Goal: Task Accomplishment & Management: Complete application form

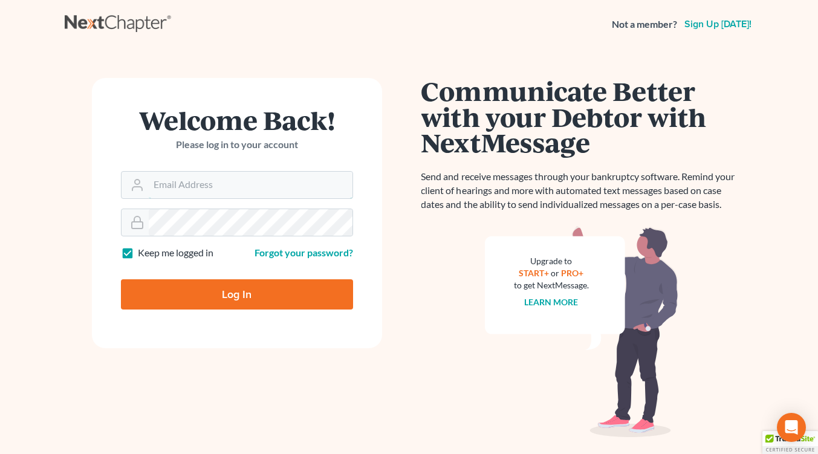
type input "[EMAIL_ADDRESS][DOMAIN_NAME]"
click at [207, 289] on input "Log In" at bounding box center [237, 294] width 232 height 30
type input "Thinking..."
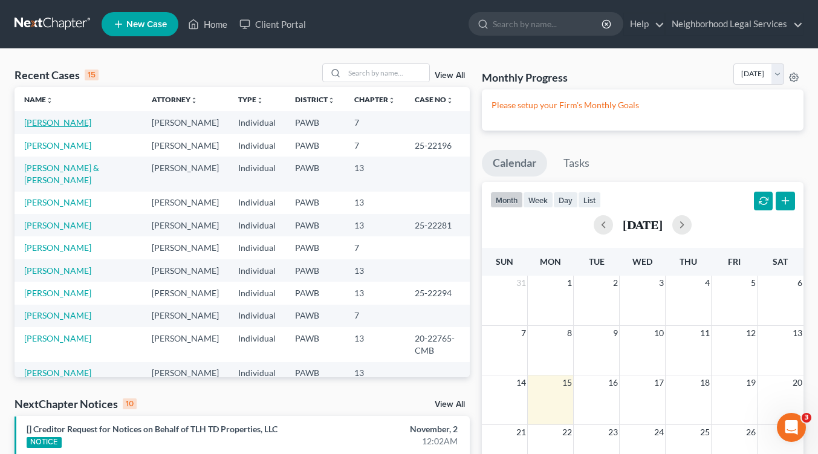
click at [52, 126] on link "[PERSON_NAME]" at bounding box center [57, 122] width 67 height 10
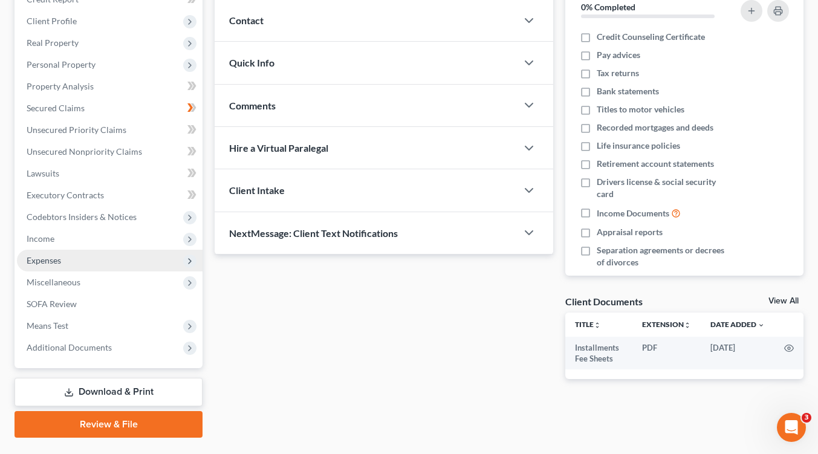
scroll to position [187, 0]
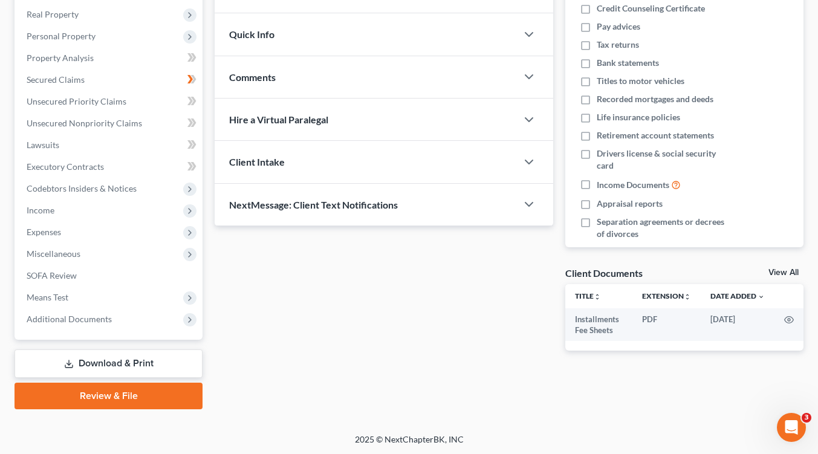
click at [111, 364] on link "Download & Print" at bounding box center [109, 363] width 188 height 28
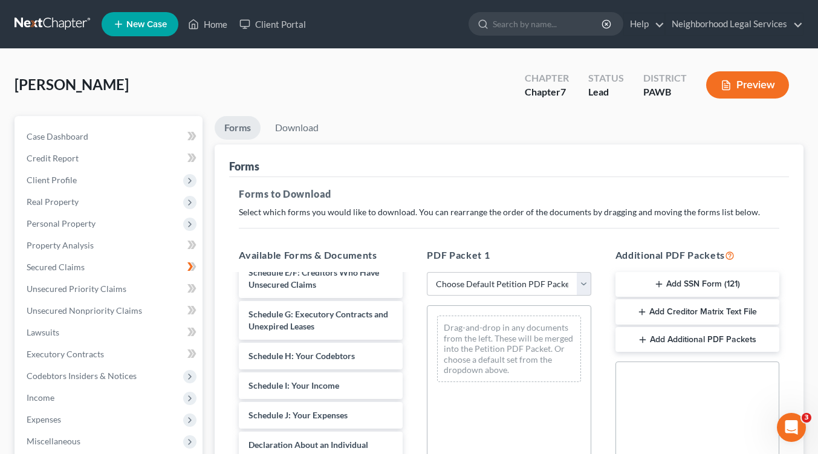
scroll to position [292, 0]
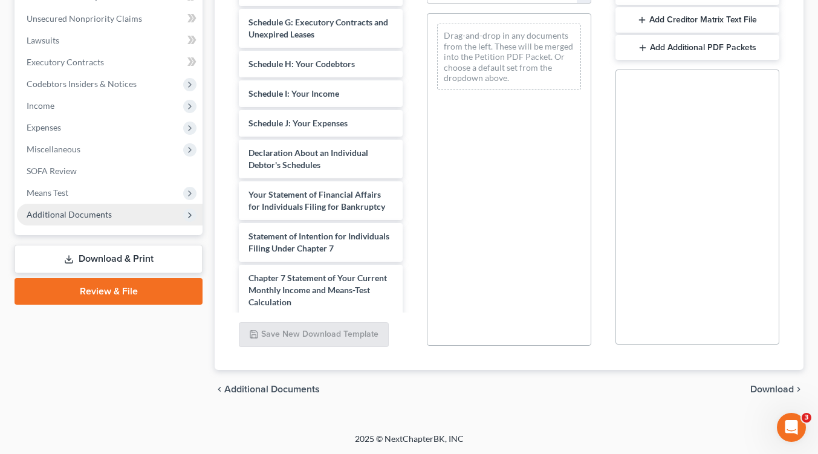
click at [187, 218] on icon at bounding box center [190, 215] width 10 height 10
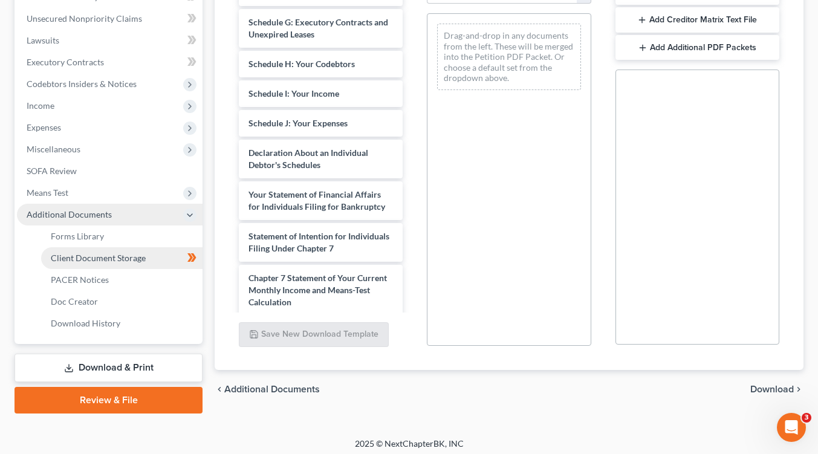
click at [112, 253] on span "Client Document Storage" at bounding box center [98, 258] width 95 height 10
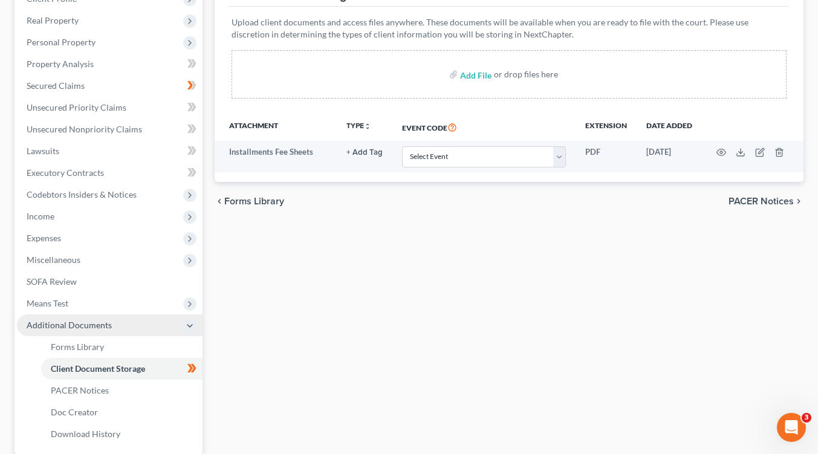
scroll to position [296, 0]
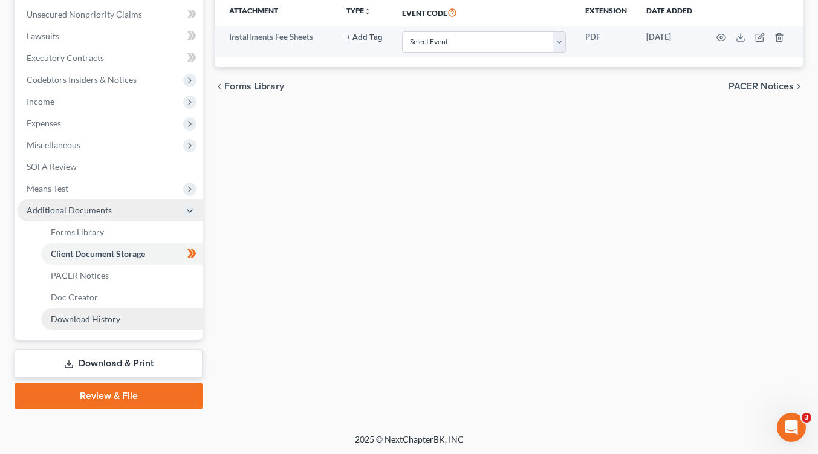
click at [97, 319] on span "Download History" at bounding box center [85, 319] width 69 height 10
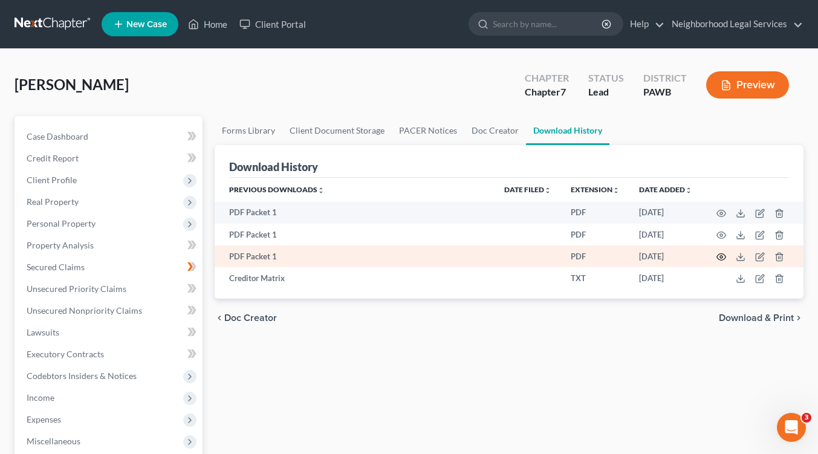
click at [719, 257] on icon "button" at bounding box center [721, 257] width 10 height 10
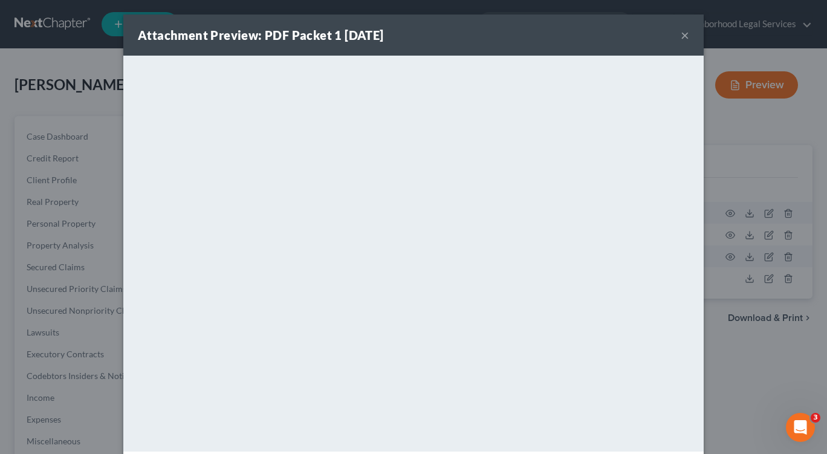
click at [681, 34] on button "×" at bounding box center [684, 35] width 8 height 15
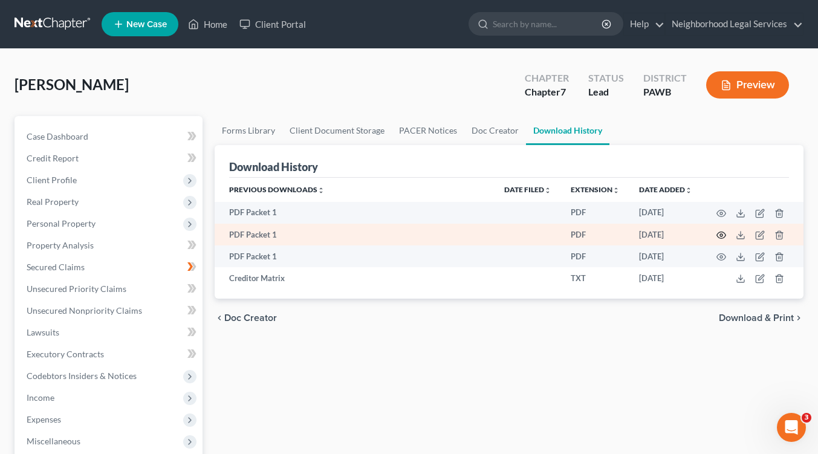
click at [722, 234] on circle "button" at bounding box center [721, 235] width 2 height 2
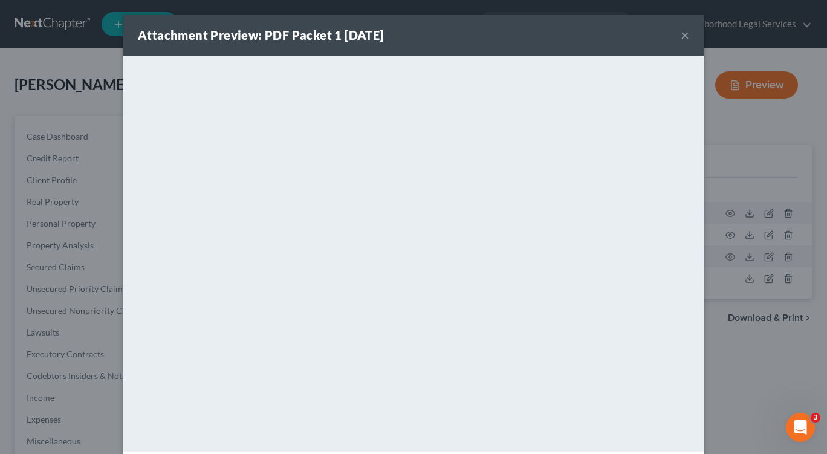
click at [680, 35] on button "×" at bounding box center [684, 35] width 8 height 15
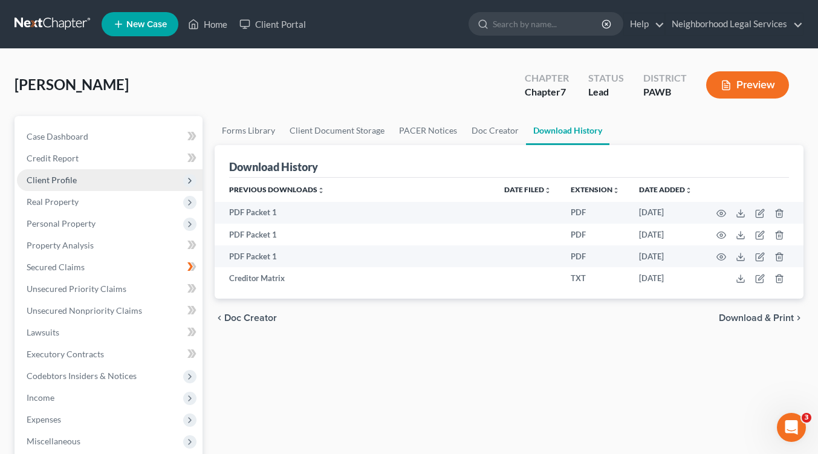
click at [189, 176] on icon at bounding box center [190, 181] width 10 height 10
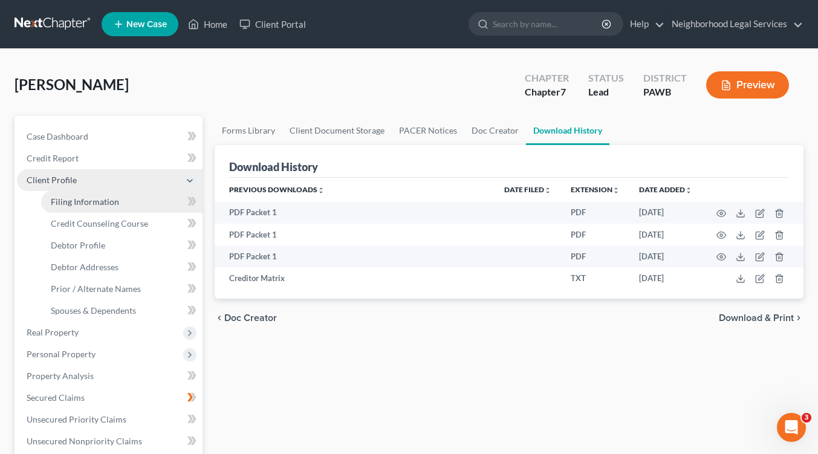
click at [112, 201] on span "Filing Information" at bounding box center [85, 201] width 68 height 10
select select "1"
select select "0"
select select "1"
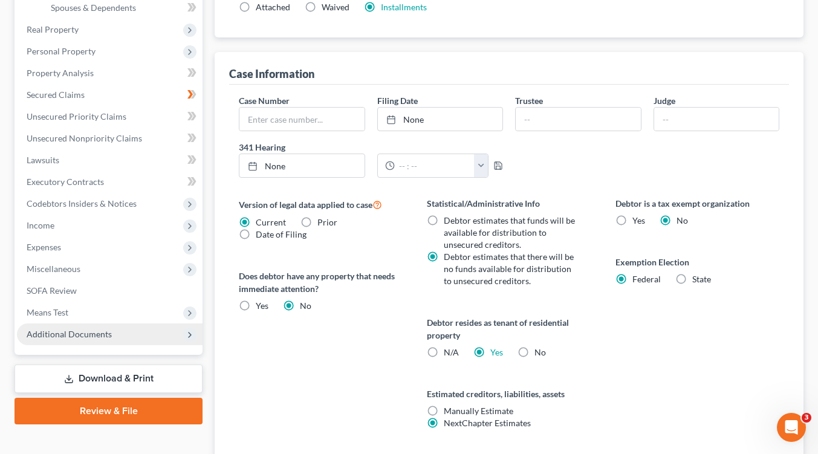
scroll to position [391, 0]
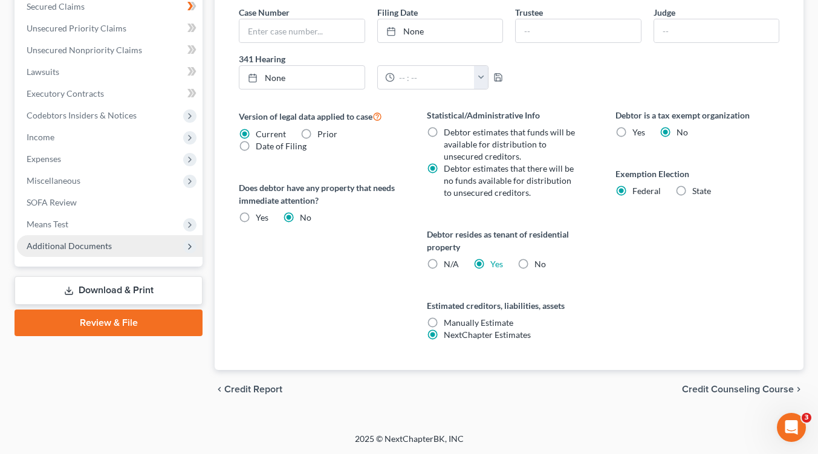
click at [718, 384] on span "Credit Counseling Course" at bounding box center [738, 389] width 112 height 10
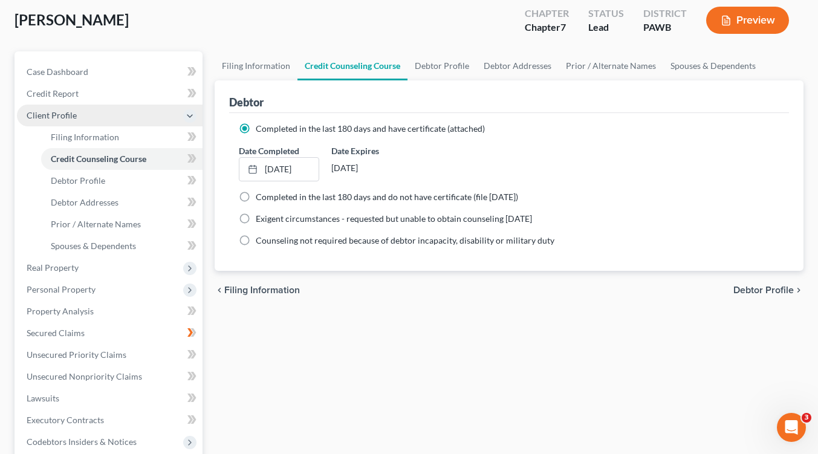
scroll to position [121, 0]
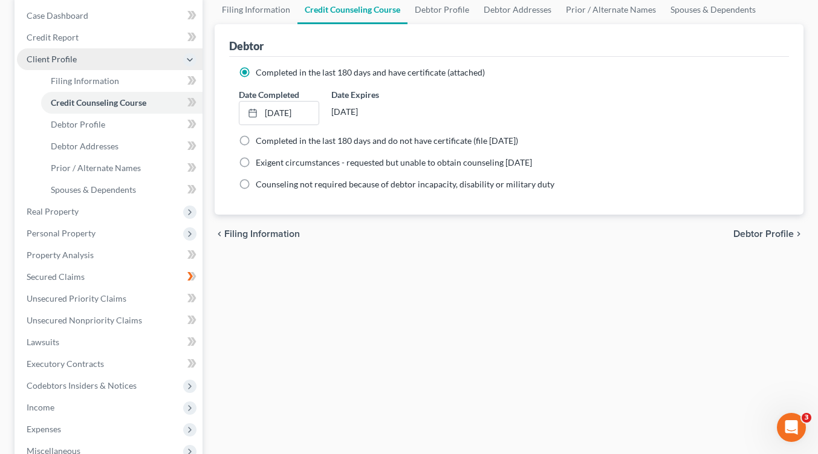
click at [742, 235] on span "Debtor Profile" at bounding box center [763, 234] width 60 height 10
select select "0"
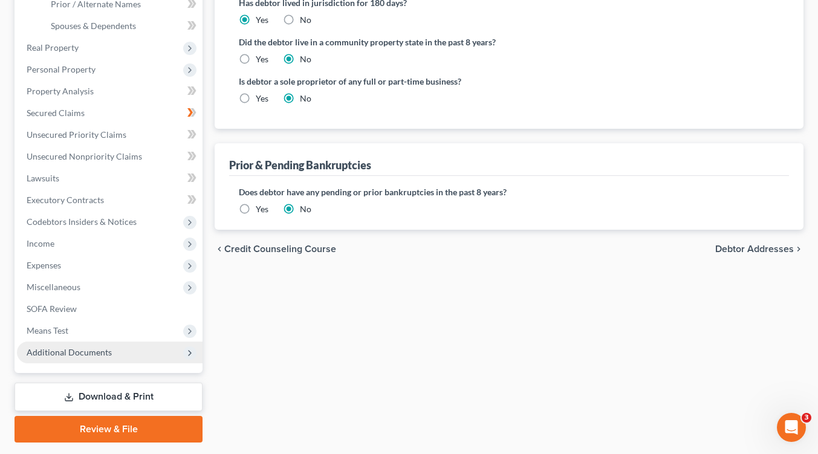
scroll to position [302, 0]
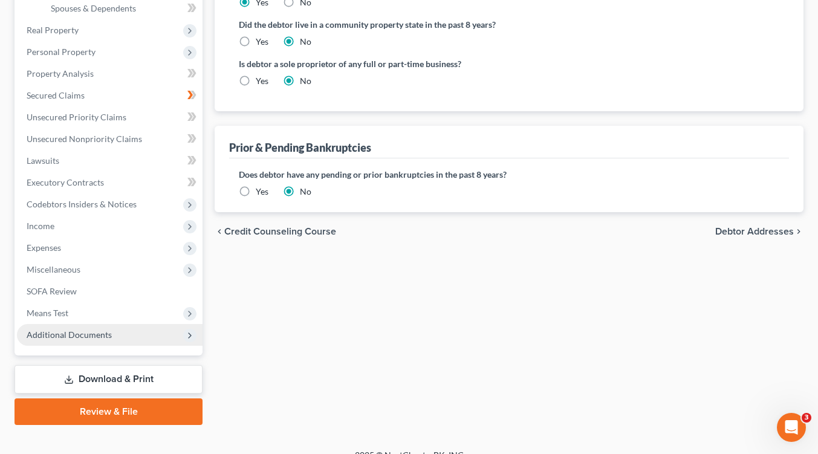
click at [731, 229] on span "Debtor Addresses" at bounding box center [754, 232] width 79 height 10
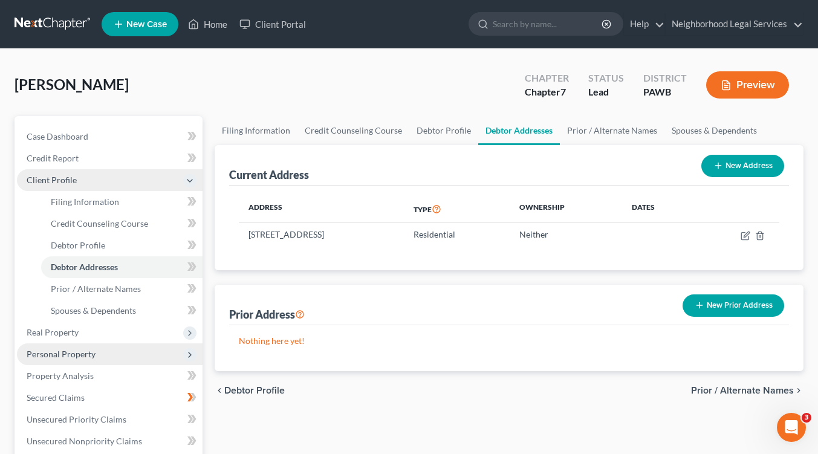
click at [69, 357] on span "Personal Property" at bounding box center [61, 354] width 69 height 10
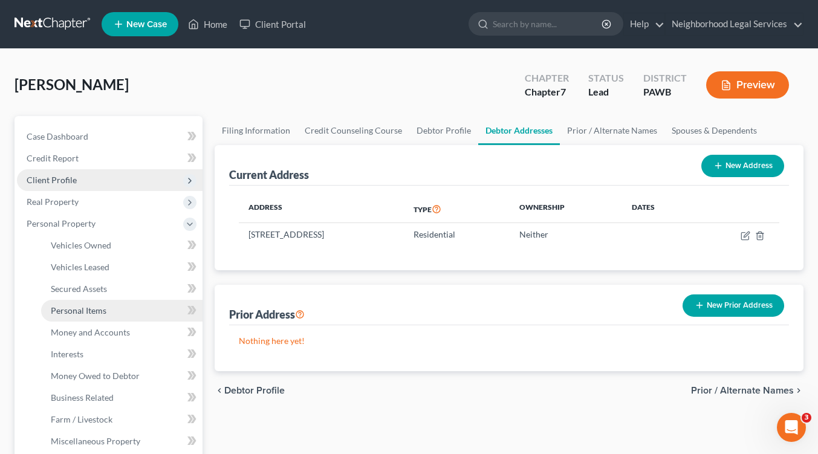
click at [100, 312] on span "Personal Items" at bounding box center [79, 310] width 56 height 10
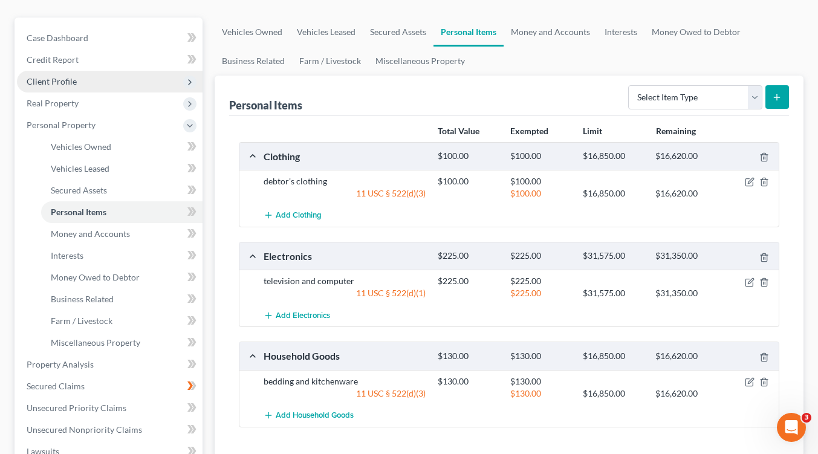
scroll to position [181, 0]
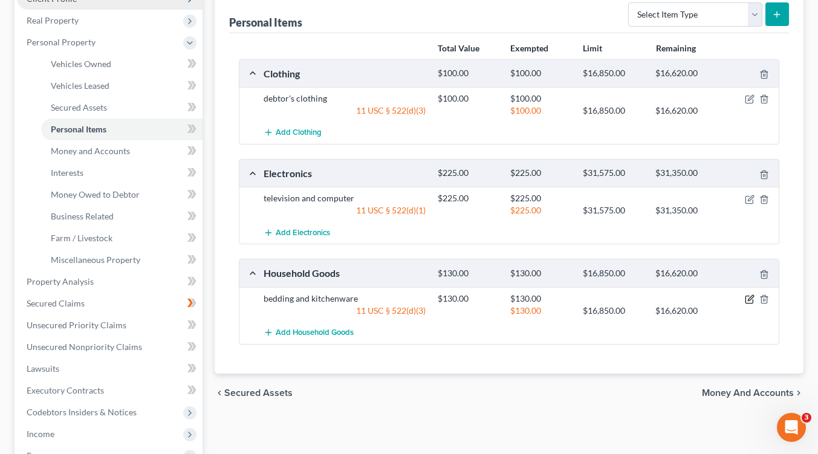
click at [747, 297] on icon "button" at bounding box center [750, 299] width 10 height 10
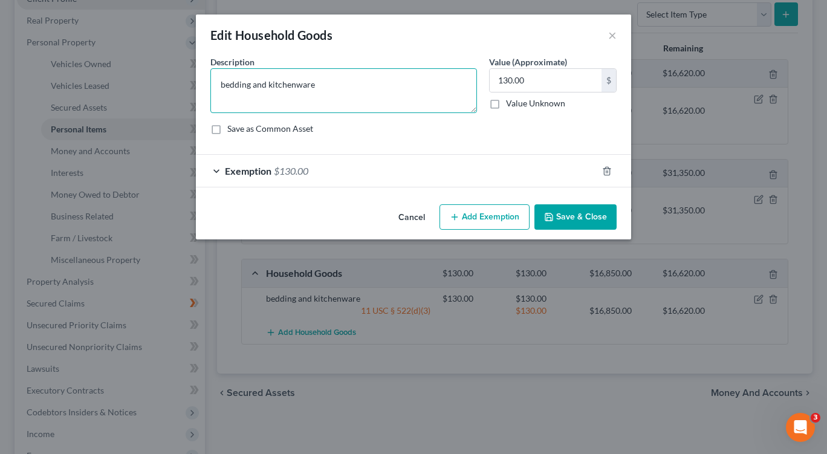
click at [321, 89] on textarea "bedding and kitchenware" at bounding box center [343, 90] width 267 height 45
click at [221, 85] on textarea "bedding and kitchenware" at bounding box center [343, 90] width 267 height 45
type textarea "bed, couch, table, two chairs, two lamps, bedding and kitchenware"
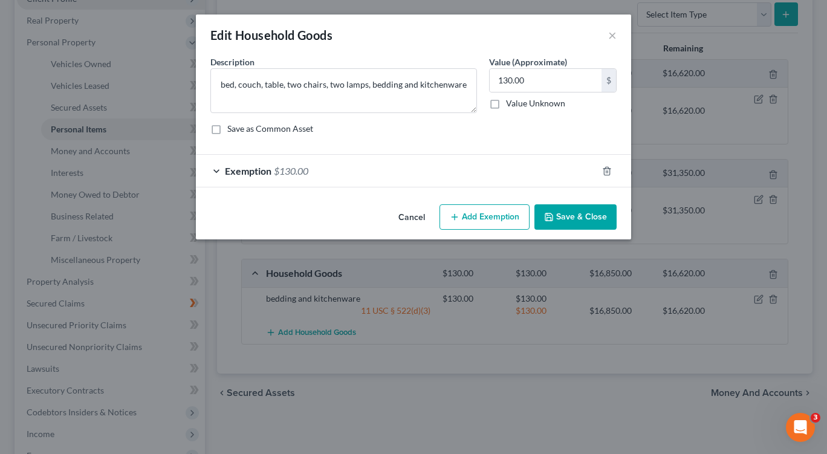
click at [555, 216] on button "Save & Close" at bounding box center [575, 216] width 82 height 25
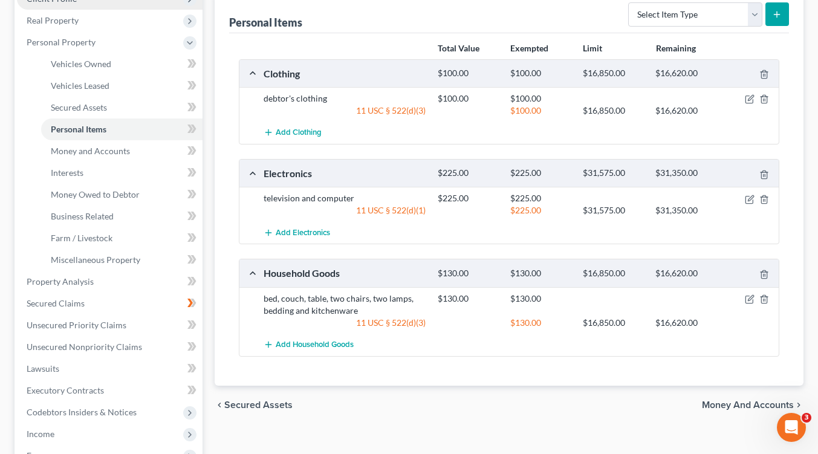
click at [761, 407] on span "Money and Accounts" at bounding box center [748, 405] width 92 height 10
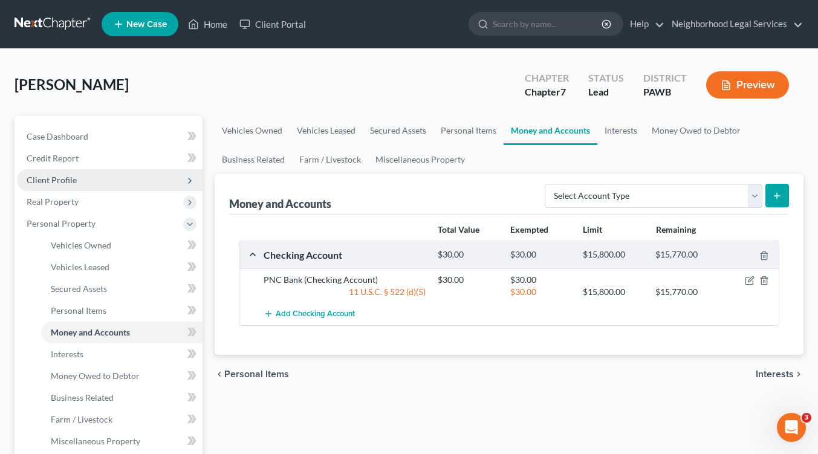
click at [775, 375] on span "Interests" at bounding box center [774, 374] width 38 height 10
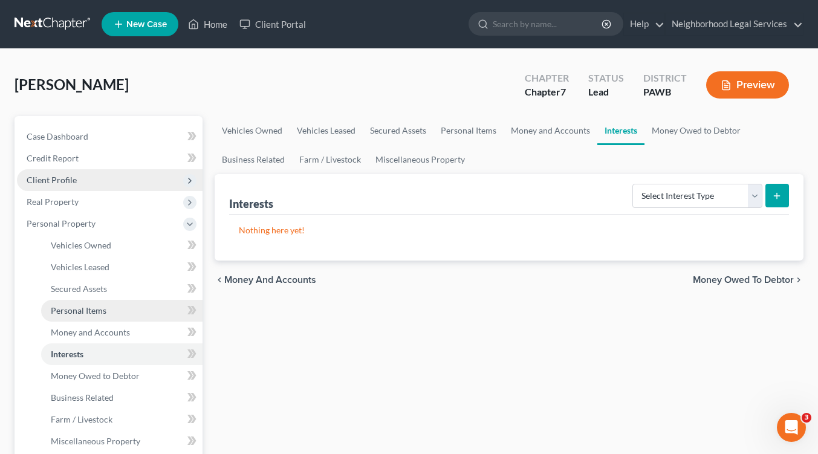
click at [93, 311] on span "Personal Items" at bounding box center [79, 310] width 56 height 10
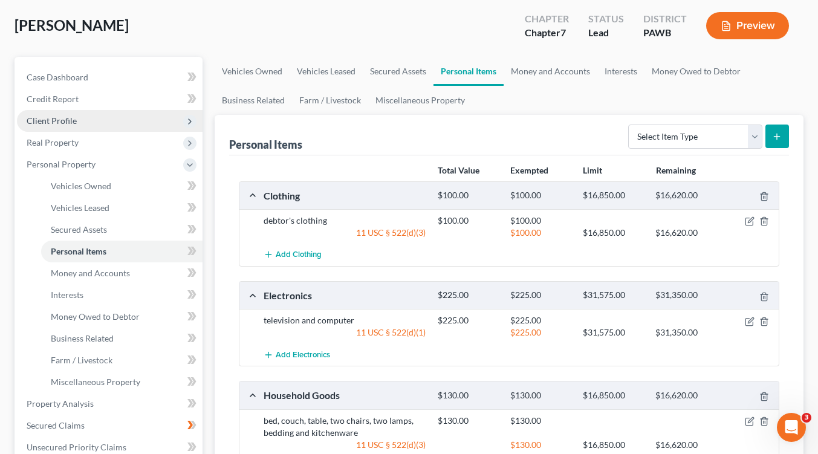
scroll to position [121, 0]
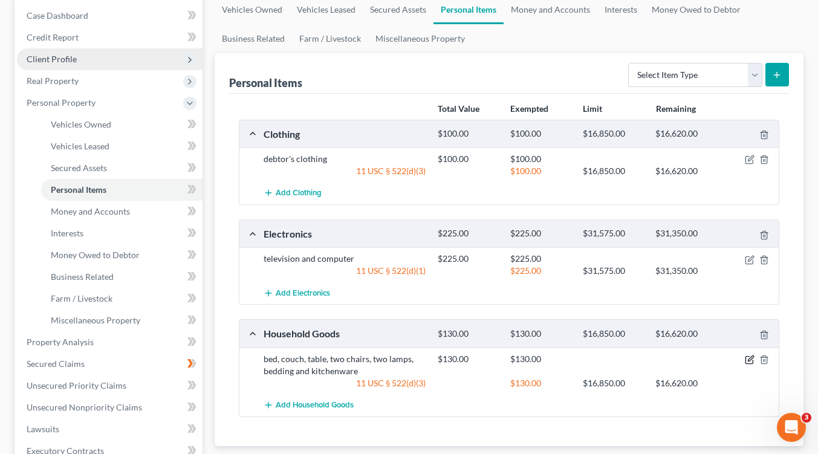
click at [749, 361] on icon "button" at bounding box center [750, 360] width 10 height 10
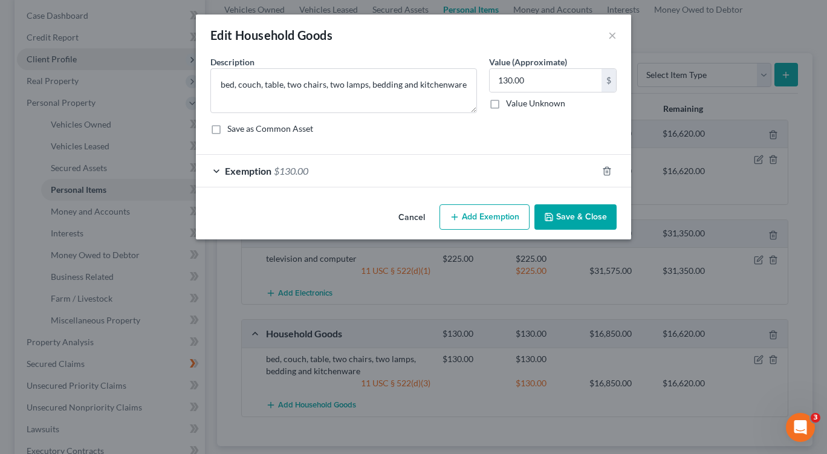
click at [464, 217] on button "Add Exemption" at bounding box center [484, 216] width 90 height 25
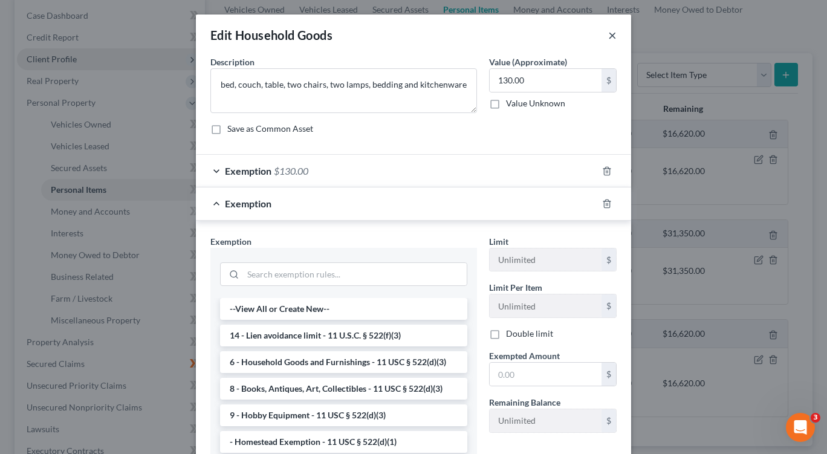
click at [608, 34] on button "×" at bounding box center [612, 35] width 8 height 15
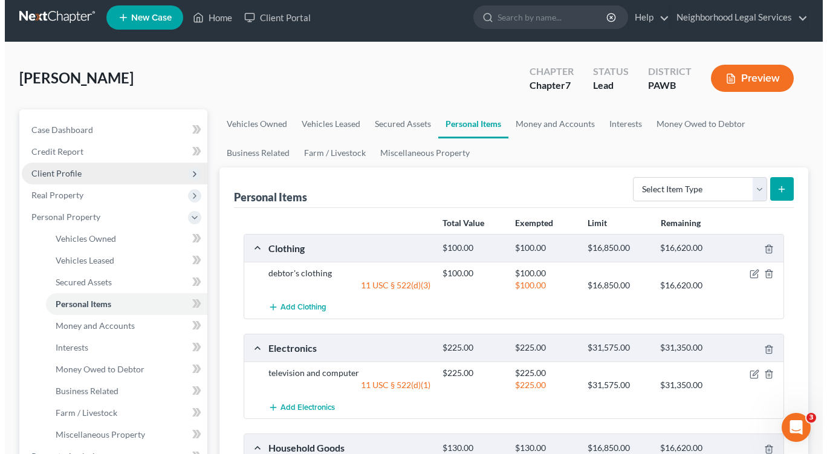
scroll to position [0, 0]
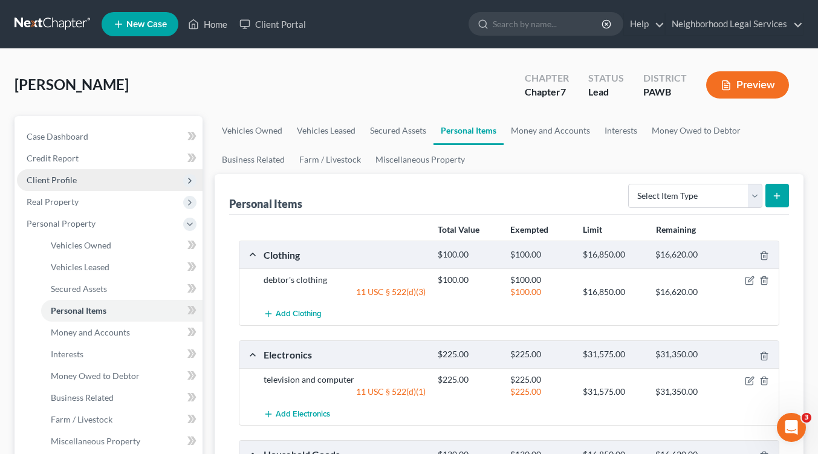
click at [738, 86] on button "Preview" at bounding box center [747, 84] width 83 height 27
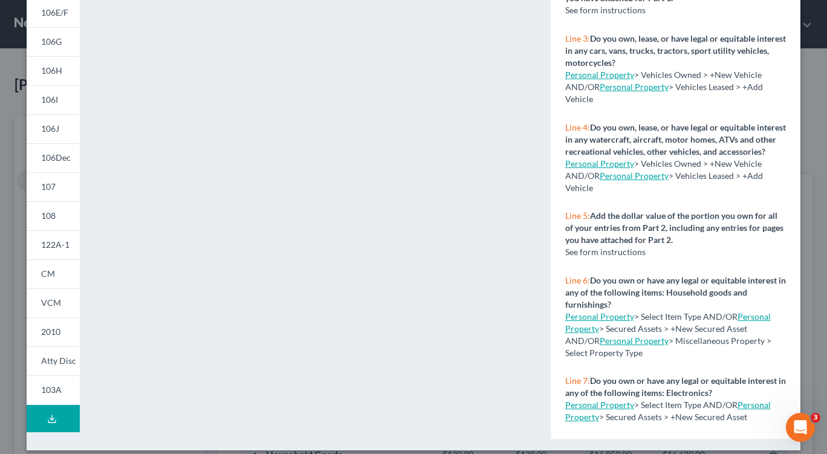
scroll to position [227, 0]
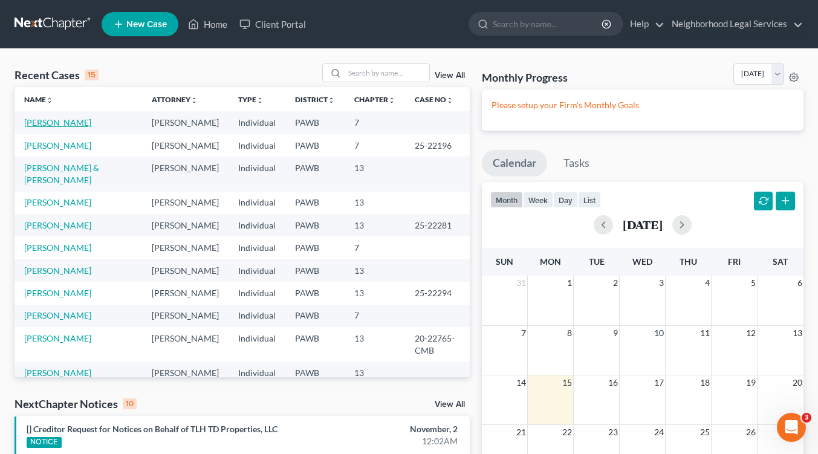
click at [53, 122] on link "[PERSON_NAME]" at bounding box center [57, 122] width 67 height 10
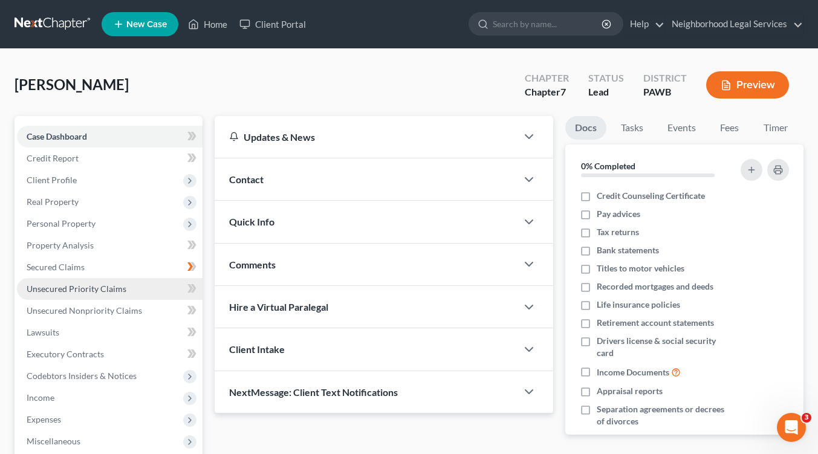
scroll to position [181, 0]
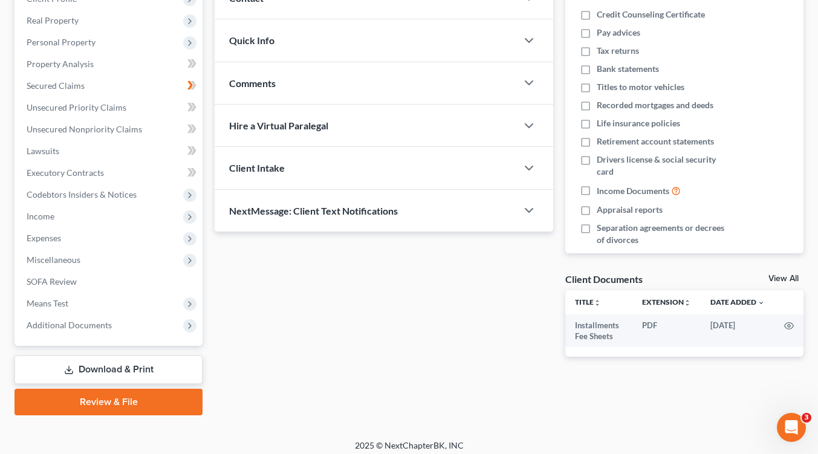
click at [122, 370] on link "Download & Print" at bounding box center [109, 369] width 188 height 28
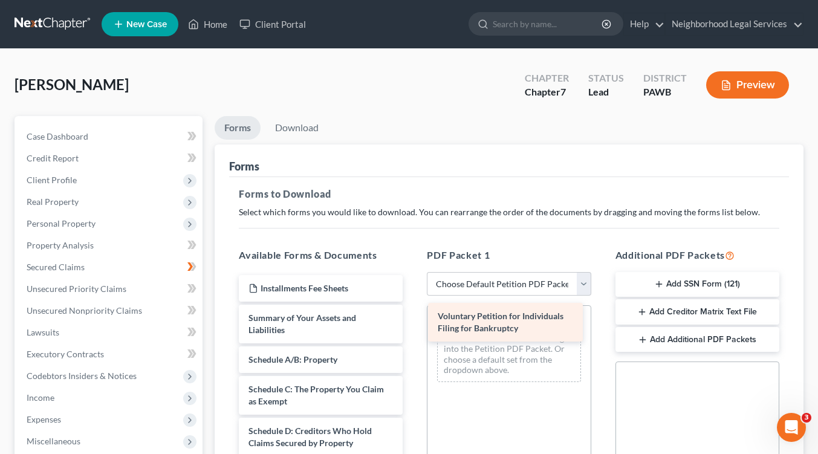
drag, startPoint x: 303, startPoint y: 324, endPoint x: 492, endPoint y: 323, distance: 189.2
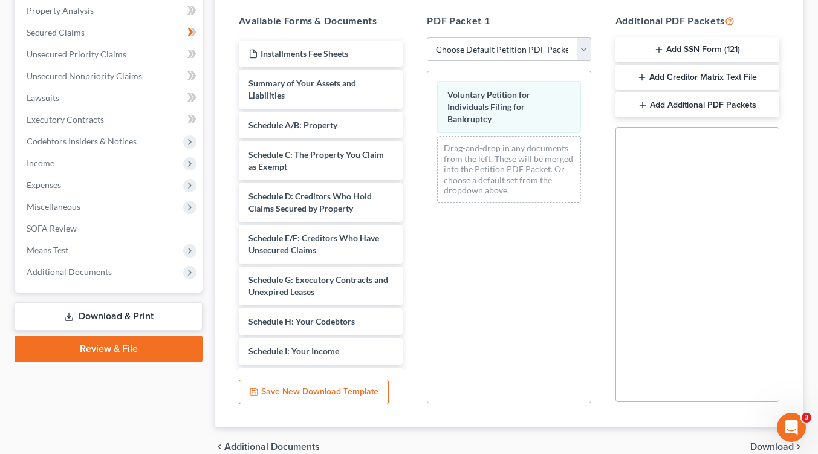
scroll to position [292, 0]
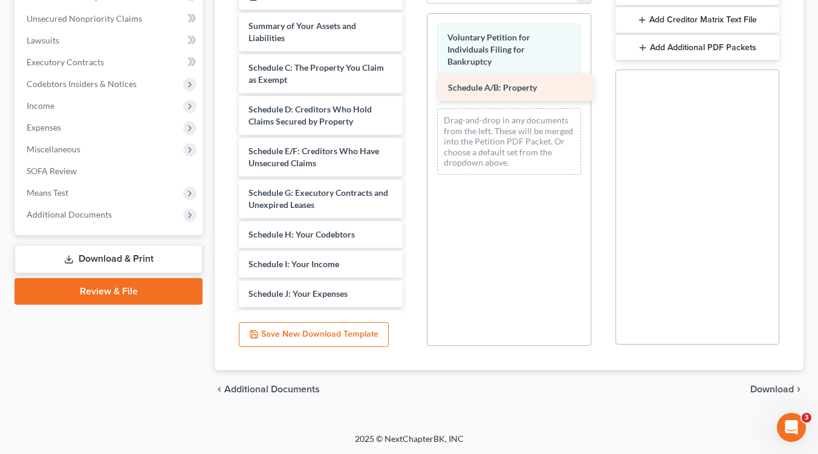
drag, startPoint x: 346, startPoint y: 65, endPoint x: 545, endPoint y: 86, distance: 200.5
click at [412, 86] on div "Schedule A/B: Property Installments Fee Sheets Summary of Your Assets and Liabi…" at bounding box center [320, 305] width 183 height 645
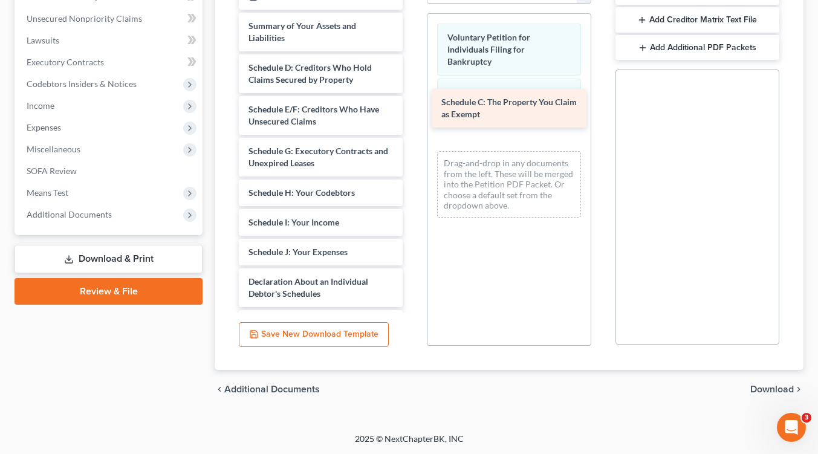
drag, startPoint x: 329, startPoint y: 68, endPoint x: 522, endPoint y: 104, distance: 196.1
click at [412, 104] on div "Schedule C: The Property You Claim as Exempt Installments Fee Sheets Summary of…" at bounding box center [320, 285] width 183 height 604
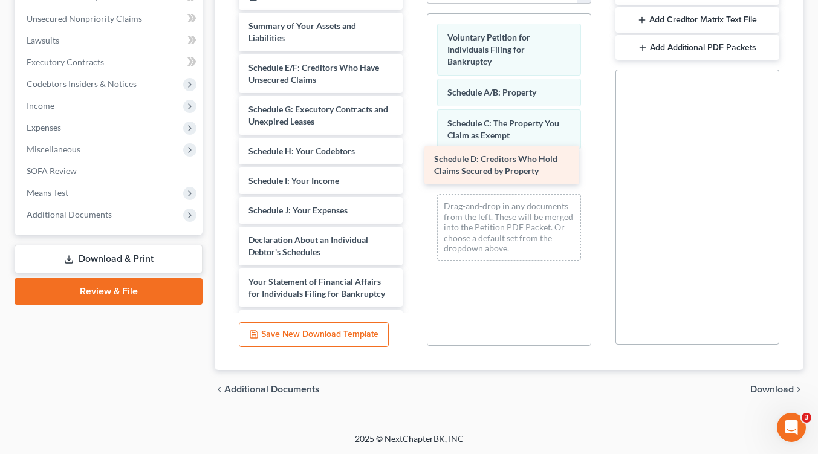
drag, startPoint x: 326, startPoint y: 73, endPoint x: 511, endPoint y: 166, distance: 207.3
click at [412, 166] on div "Schedule D: Creditors Who Hold Claims Secured by Property Installments Fee Shee…" at bounding box center [320, 264] width 183 height 562
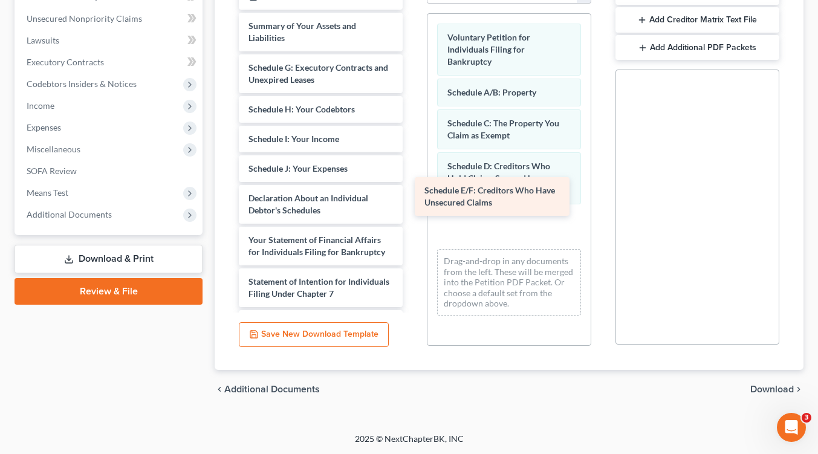
drag, startPoint x: 317, startPoint y: 73, endPoint x: 493, endPoint y: 196, distance: 215.1
click at [412, 196] on div "Schedule E/F: Creditors Who Have Unsecured Claims Installments Fee Sheets Summa…" at bounding box center [320, 243] width 183 height 520
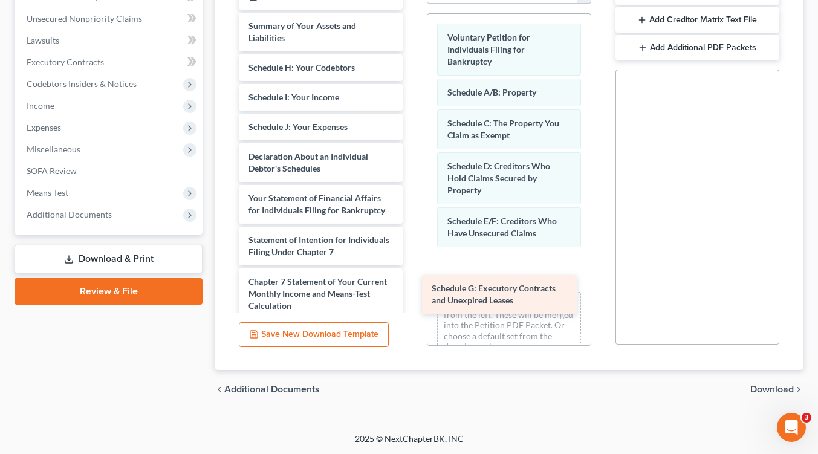
drag, startPoint x: 313, startPoint y: 71, endPoint x: 512, endPoint y: 236, distance: 258.8
click at [412, 238] on div "Schedule G: Executory Contracts and Unexpired Leases Installments Fee Sheets Su…" at bounding box center [320, 222] width 183 height 479
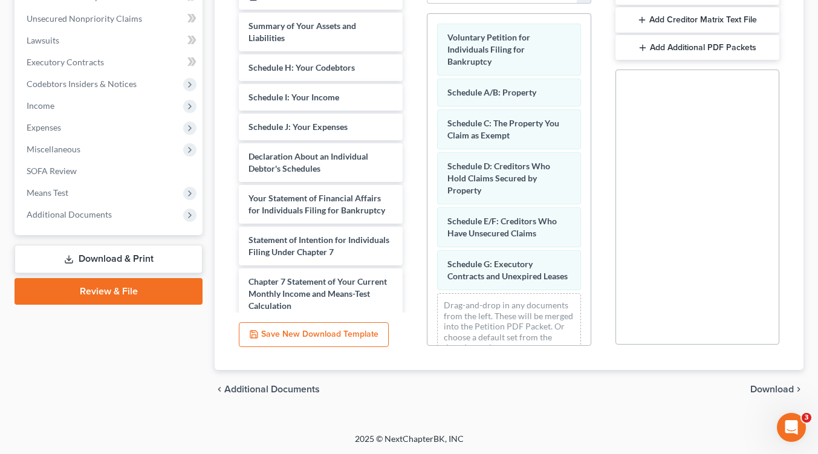
scroll to position [36, 0]
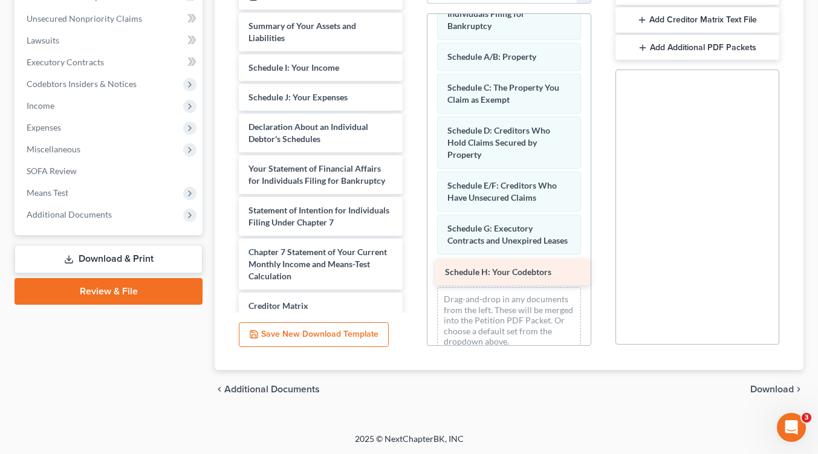
drag, startPoint x: 369, startPoint y: 89, endPoint x: 561, endPoint y: 283, distance: 273.5
click at [412, 283] on div "Schedule H: Your Codebtors Installments Fee Sheets Summary of Your Assets and L…" at bounding box center [320, 207] width 183 height 449
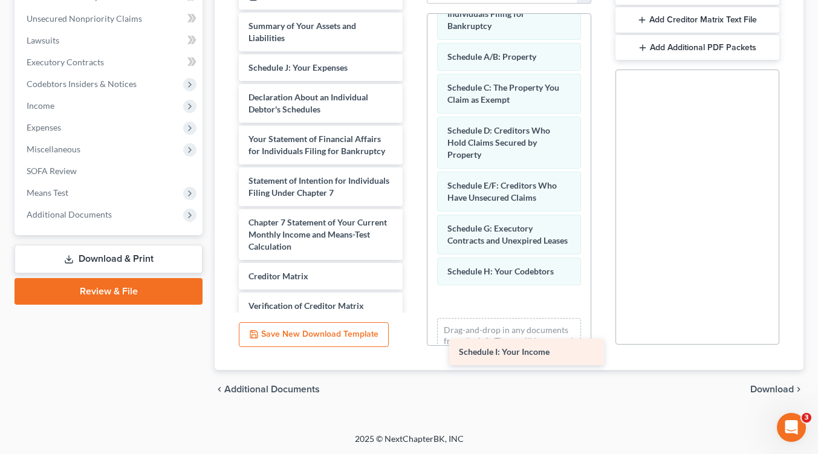
drag, startPoint x: 342, startPoint y: 65, endPoint x: 545, endPoint y: 318, distance: 324.6
click at [412, 318] on div "Schedule I: Your Income Installments Fee Sheets Summary of Your Assets and Liab…" at bounding box center [320, 192] width 183 height 419
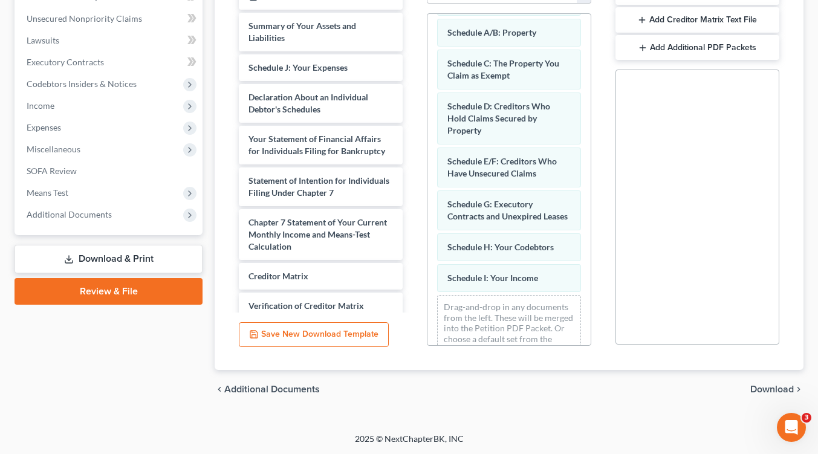
scroll to position [97, 0]
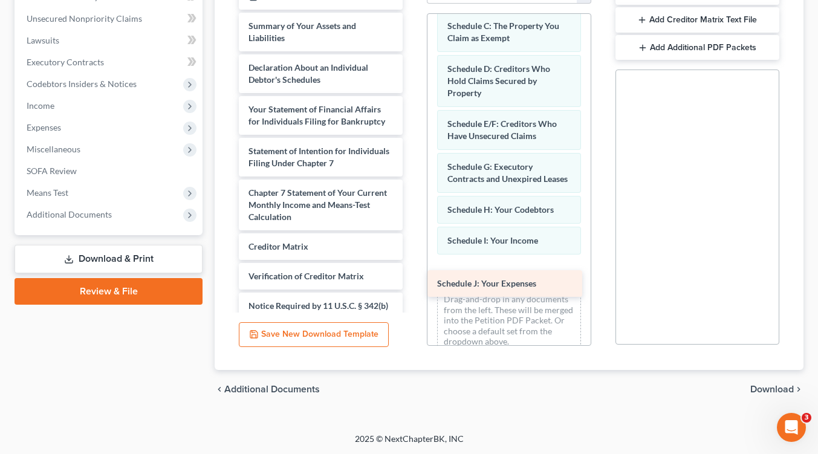
drag, startPoint x: 314, startPoint y: 146, endPoint x: 483, endPoint y: 285, distance: 219.4
click at [412, 283] on div "Schedule J: Your Expenses Installments Fee Sheets Summary of Your Assets and Li…" at bounding box center [320, 178] width 183 height 390
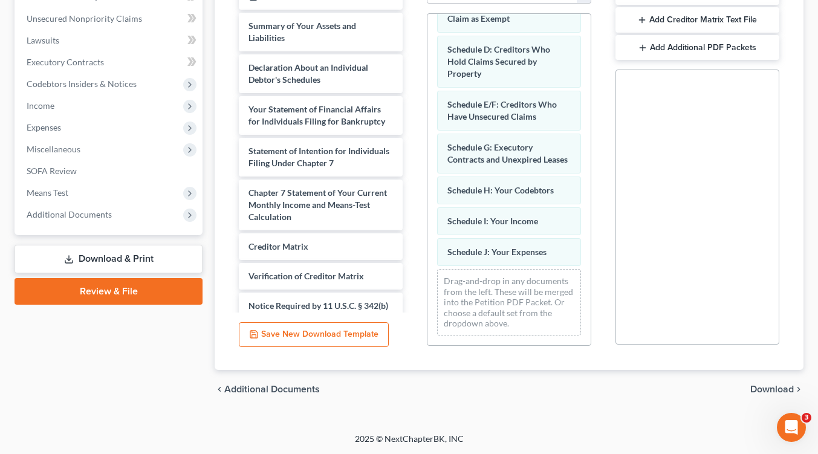
scroll to position [128, 0]
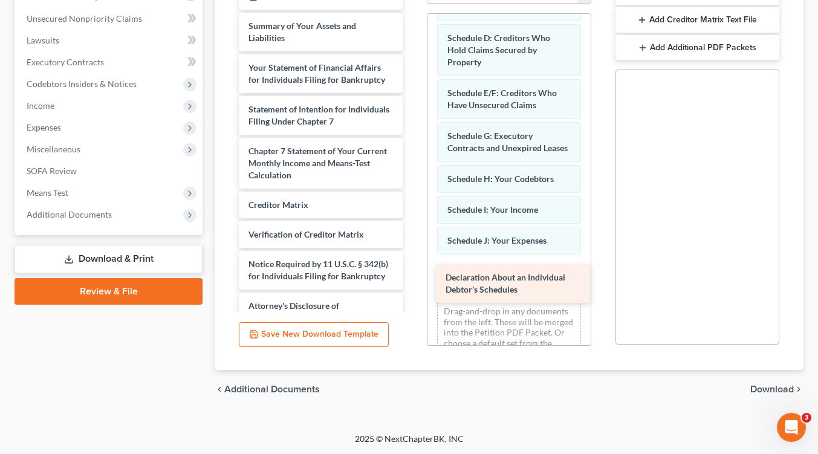
drag, startPoint x: 343, startPoint y: 80, endPoint x: 539, endPoint y: 288, distance: 286.0
click at [412, 288] on div "Declaration About an Individual Debtor's Schedules Installments Fee Sheets Summ…" at bounding box center [320, 157] width 183 height 348
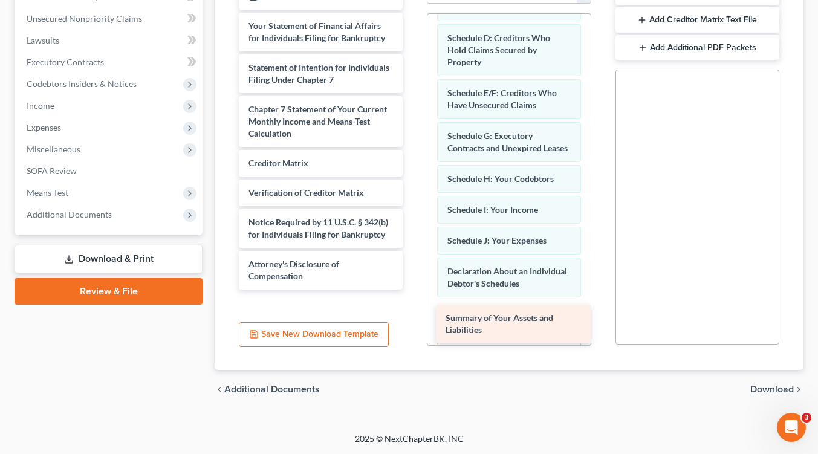
drag, startPoint x: 355, startPoint y: 34, endPoint x: 554, endPoint y: 329, distance: 355.7
click at [412, 289] on div "Summary of Your Assets and Liabilities Installments Fee Sheets Summary of Your …" at bounding box center [320, 136] width 183 height 306
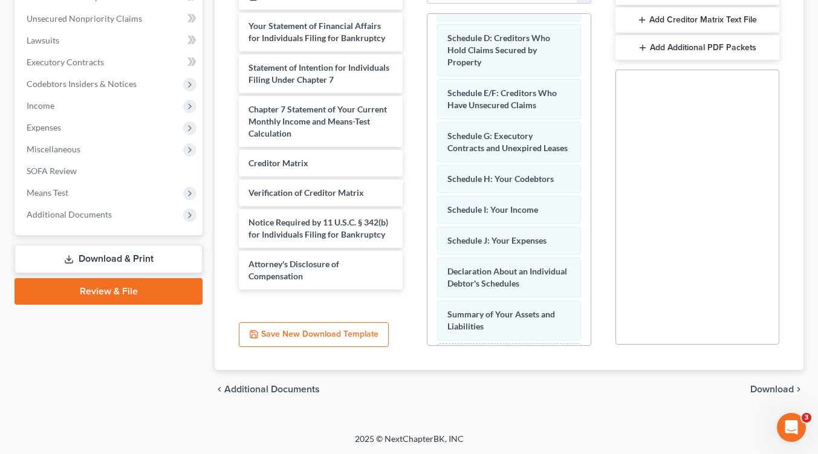
click at [588, 346] on div "PDF Packet 1 Choose Default Petition PDF Packet Complete Bankruptcy Petition (a…" at bounding box center [509, 151] width 188 height 410
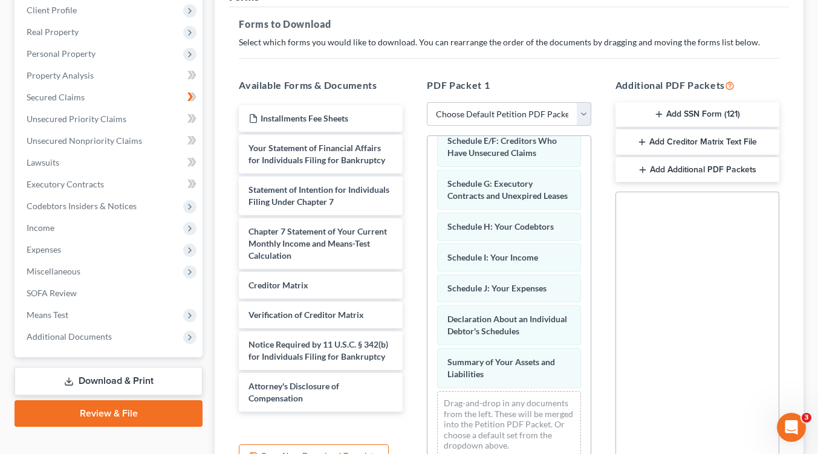
scroll to position [231, 0]
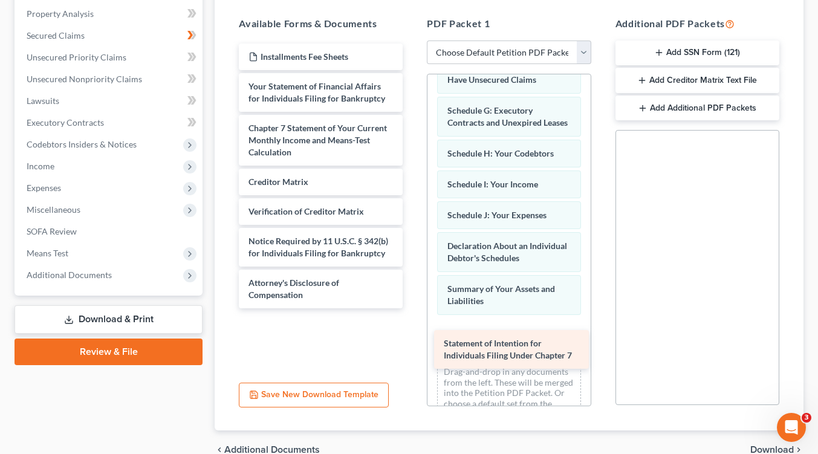
drag, startPoint x: 355, startPoint y: 143, endPoint x: 551, endPoint y: 347, distance: 282.5
click at [412, 308] on div "Statement of Intention for Individuals Filing Under Chapter 7 Installments Fee …" at bounding box center [320, 176] width 183 height 265
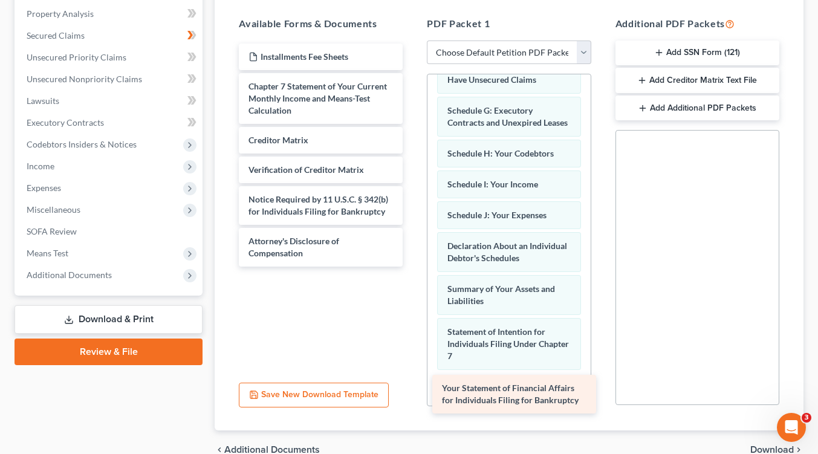
drag, startPoint x: 364, startPoint y: 247, endPoint x: 526, endPoint y: 403, distance: 224.8
click at [412, 267] on div "Your Statement of Financial Affairs for Individuals Filing for Bankruptcy Insta…" at bounding box center [320, 155] width 183 height 223
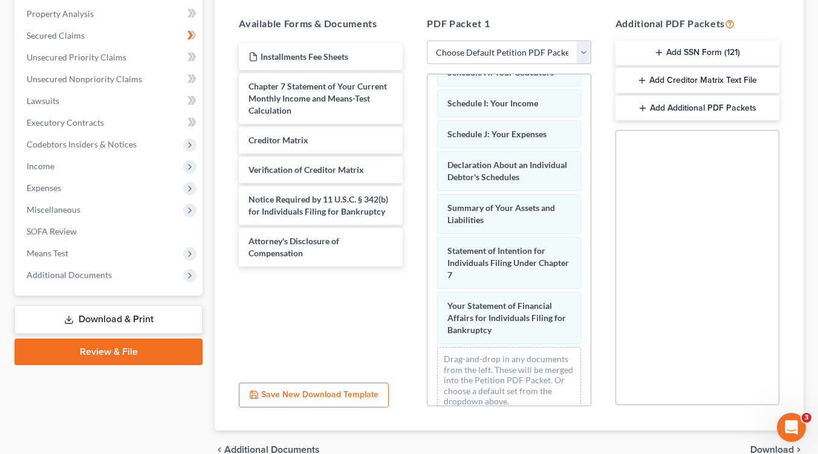
scroll to position [324, 0]
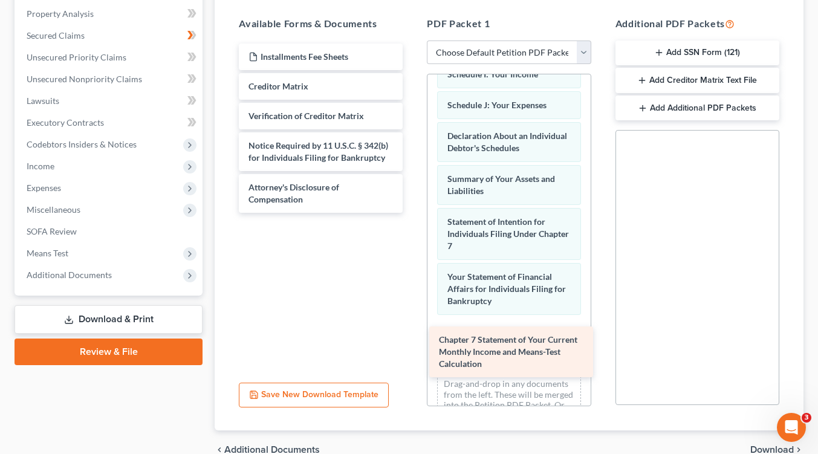
drag, startPoint x: 322, startPoint y: 110, endPoint x: 512, endPoint y: 360, distance: 313.5
click at [412, 213] on div "Chapter 7 Statement of Your Current Monthly Income and Means-Test Calculation I…" at bounding box center [320, 128] width 183 height 169
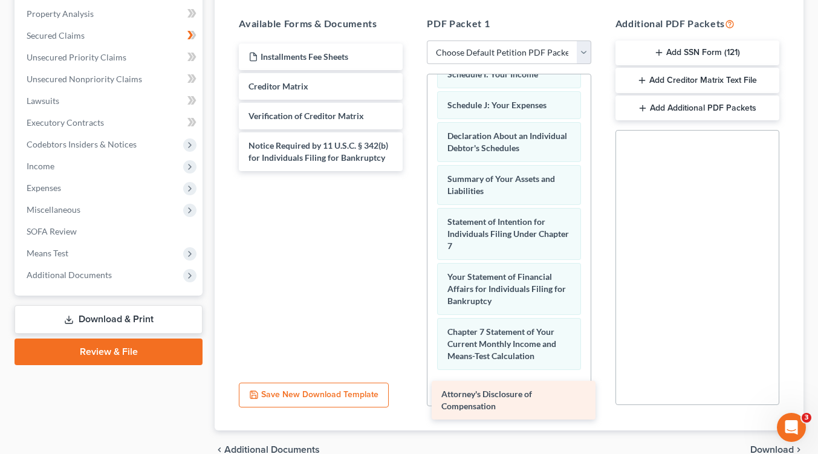
drag, startPoint x: 331, startPoint y: 193, endPoint x: 524, endPoint y: 401, distance: 283.5
click at [412, 171] on div "Attorney's Disclosure of Compensation Installments Fee Sheets Creditor Matrix V…" at bounding box center [320, 108] width 183 height 128
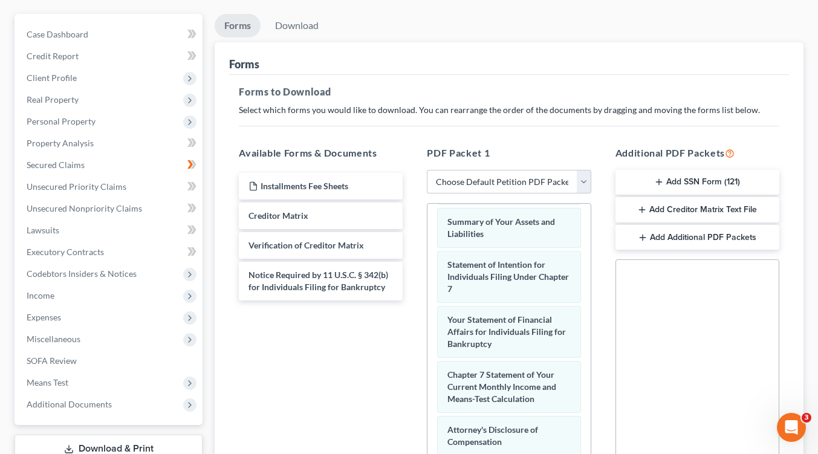
scroll to position [0, 0]
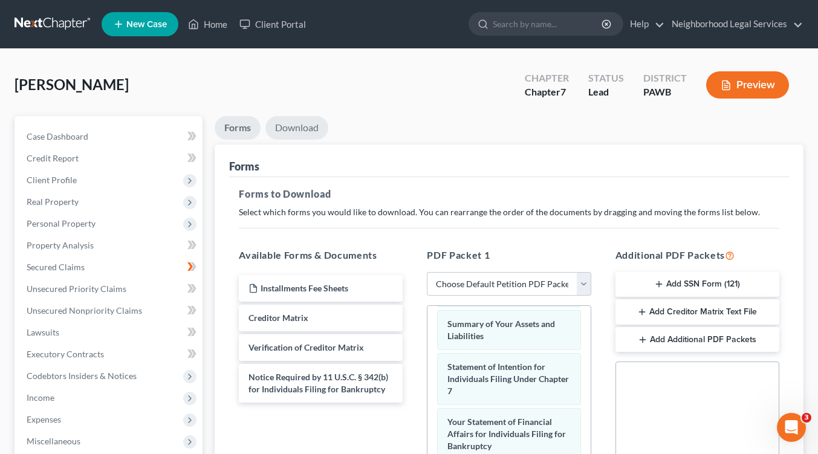
click at [286, 128] on link "Download" at bounding box center [296, 128] width 63 height 24
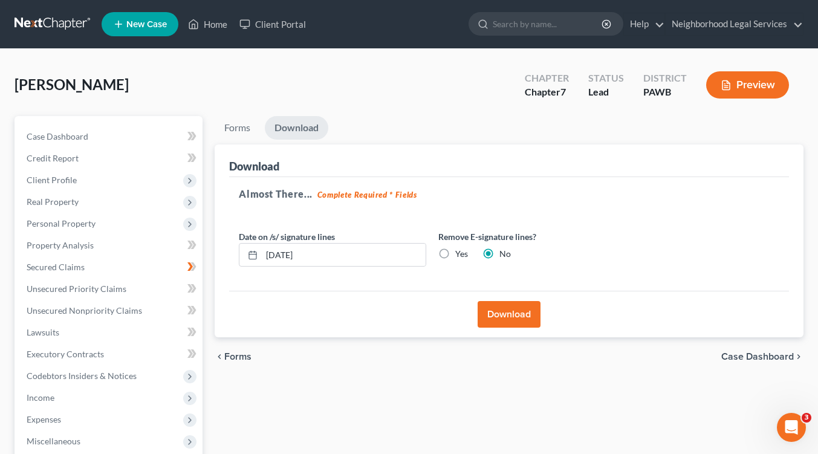
click at [505, 314] on button "Download" at bounding box center [508, 314] width 63 height 27
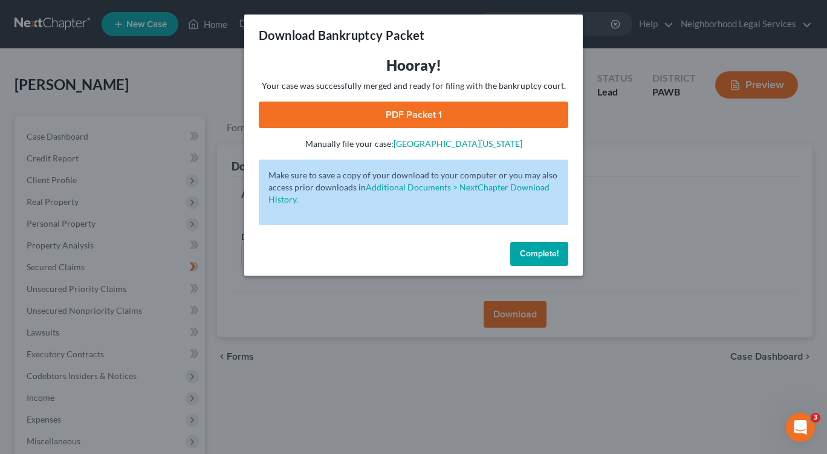
click at [375, 108] on link "PDF Packet 1" at bounding box center [413, 115] width 309 height 27
click at [534, 258] on span "Complete!" at bounding box center [539, 253] width 39 height 10
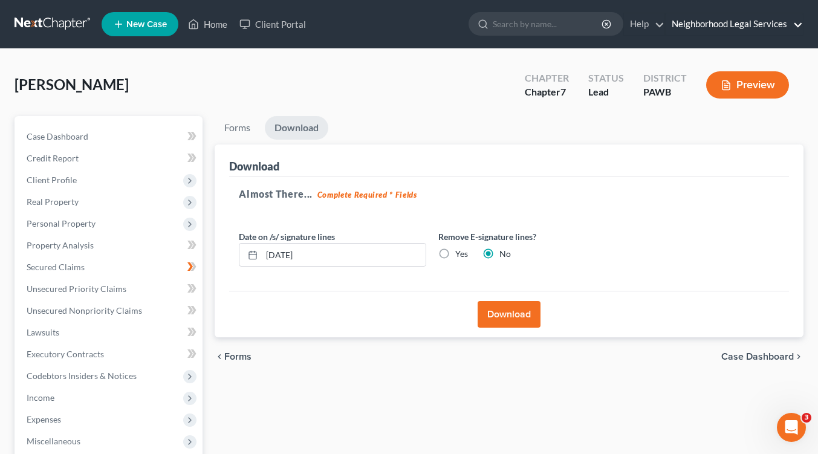
click at [705, 24] on link "Neighborhood Legal Services" at bounding box center [733, 24] width 137 height 22
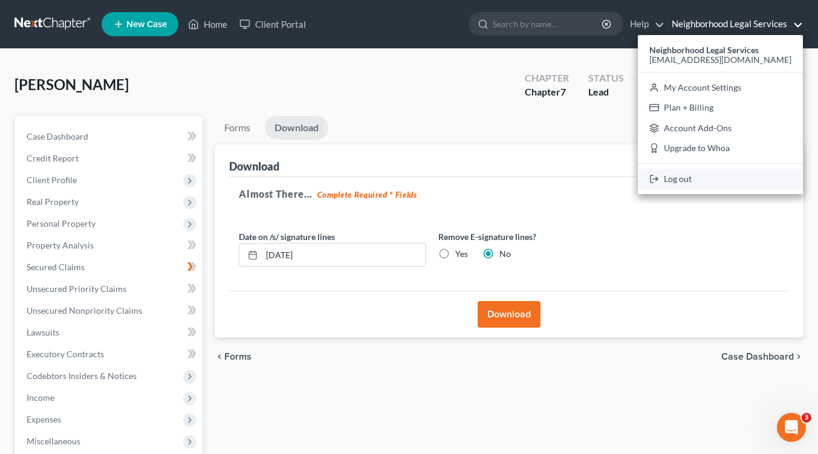
click at [711, 178] on link "Log out" at bounding box center [720, 179] width 165 height 21
